Goal: Find contact information: Find contact information

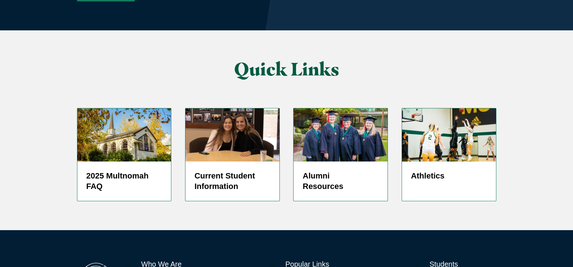
scroll to position [1780, 0]
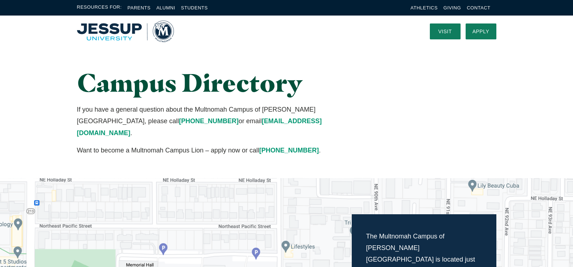
click at [479, 7] on link "Contact" at bounding box center [478, 7] width 23 height 5
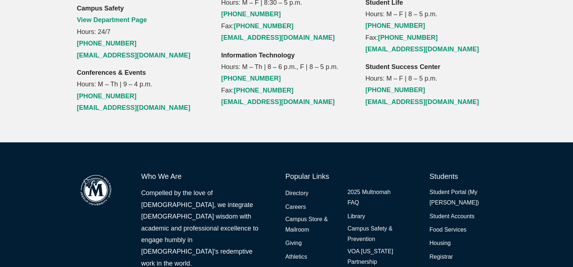
scroll to position [926, 0]
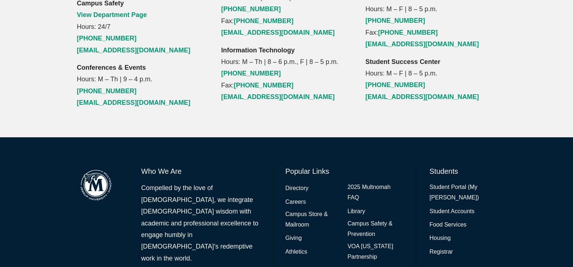
click at [444, 247] on link "Registrar" at bounding box center [440, 252] width 23 height 10
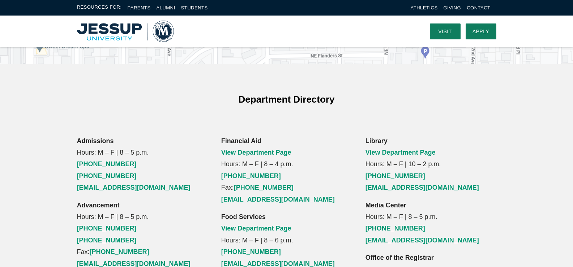
scroll to position [384, 0]
